Goal: Transaction & Acquisition: Book appointment/travel/reservation

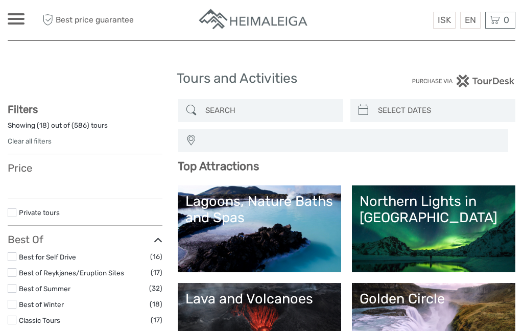
select select
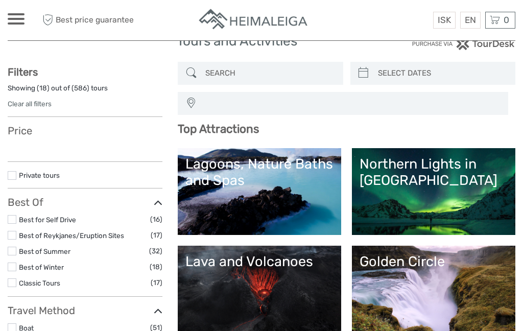
select select
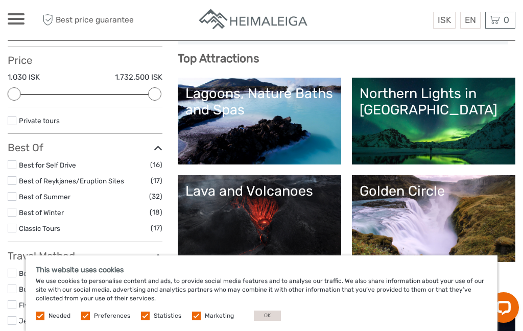
click at [16, 161] on label at bounding box center [12, 164] width 9 height 9
click at [0, 0] on input "checkbox" at bounding box center [0, 0] width 0 height 0
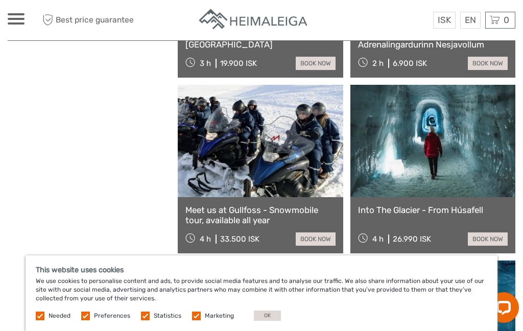
scroll to position [967, 0]
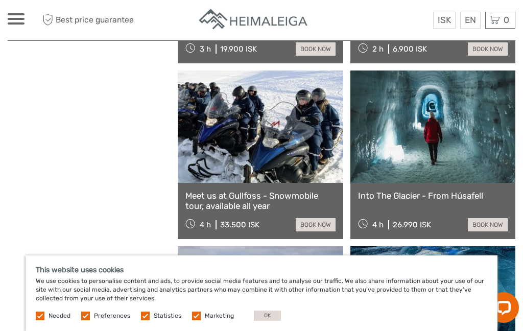
click at [490, 229] on link "book now" at bounding box center [488, 224] width 40 height 13
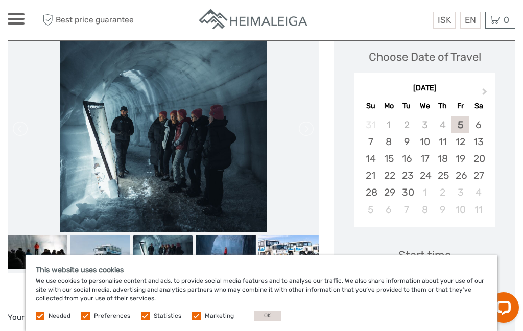
scroll to position [142, 0]
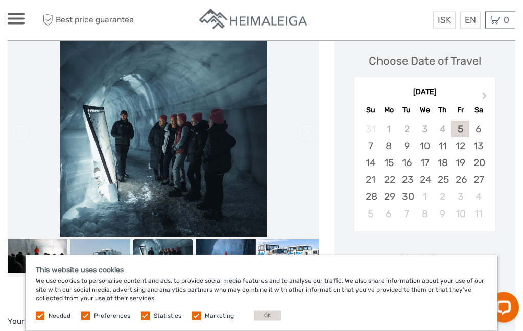
click at [483, 91] on button "Next Month" at bounding box center [485, 98] width 16 height 16
click at [484, 96] on span "Next Month" at bounding box center [484, 97] width 0 height 15
click at [485, 93] on button "Next Month" at bounding box center [485, 98] width 16 height 16
click at [480, 94] on button "Next Month" at bounding box center [485, 98] width 16 height 16
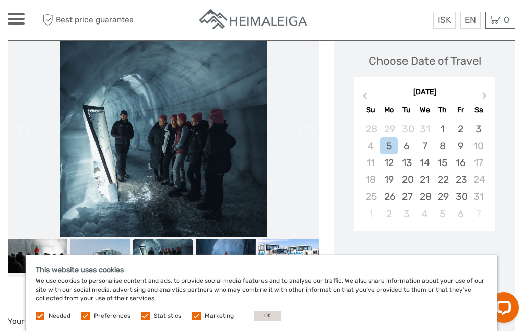
click at [480, 93] on button "Next Month" at bounding box center [485, 98] width 16 height 16
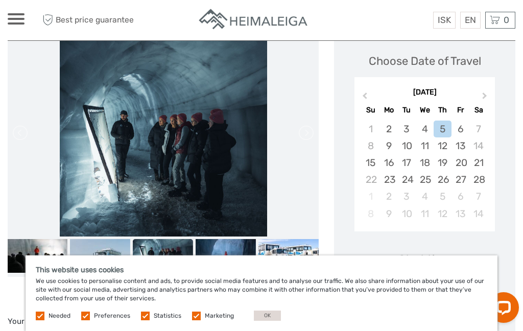
click at [481, 91] on button "Next Month" at bounding box center [485, 98] width 16 height 16
click at [480, 90] on button "Next Month" at bounding box center [485, 98] width 16 height 16
click at [480, 93] on button "Next Month" at bounding box center [485, 98] width 16 height 16
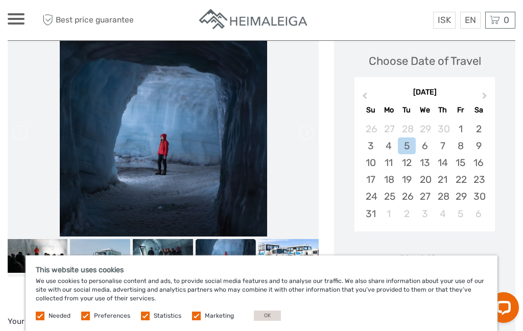
click at [387, 143] on div "4" at bounding box center [389, 145] width 18 height 17
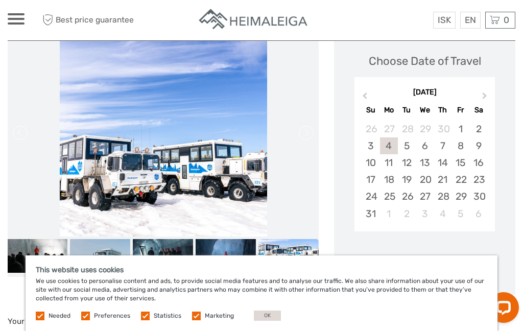
click at [427, 140] on div "6" at bounding box center [424, 145] width 18 height 17
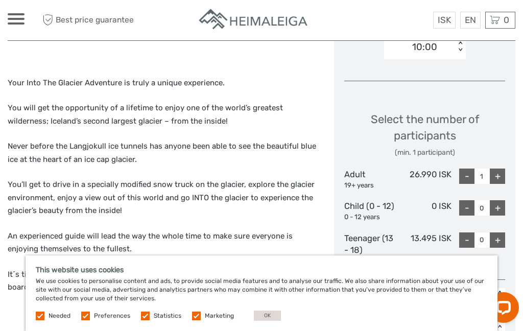
scroll to position [396, 0]
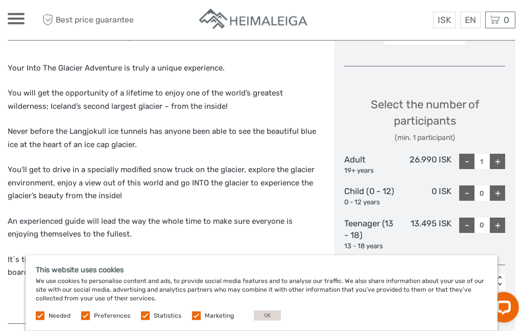
click at [498, 163] on div "+" at bounding box center [497, 161] width 15 height 15
click at [502, 158] on div "+" at bounding box center [497, 161] width 15 height 15
type input "4"
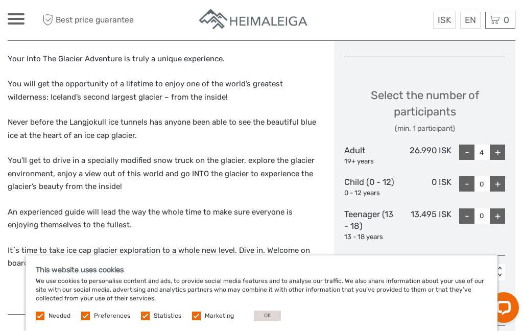
scroll to position [405, 0]
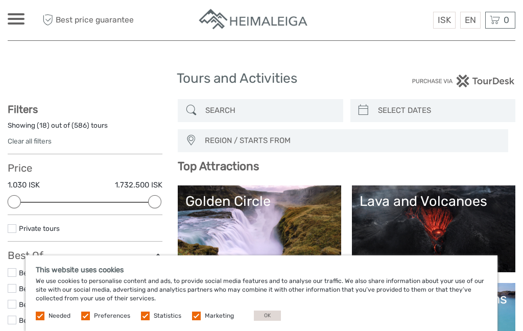
select select
click at [233, 105] on input "search" at bounding box center [269, 111] width 136 height 18
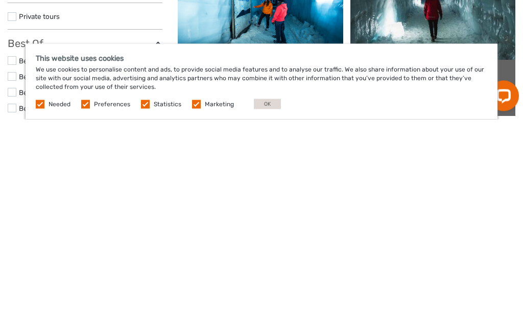
type input "Glacier"
click at [458, 279] on link "Into The Glacier - From Húsafell" at bounding box center [433, 284] width 150 height 10
